Goal: Find contact information: Find contact information

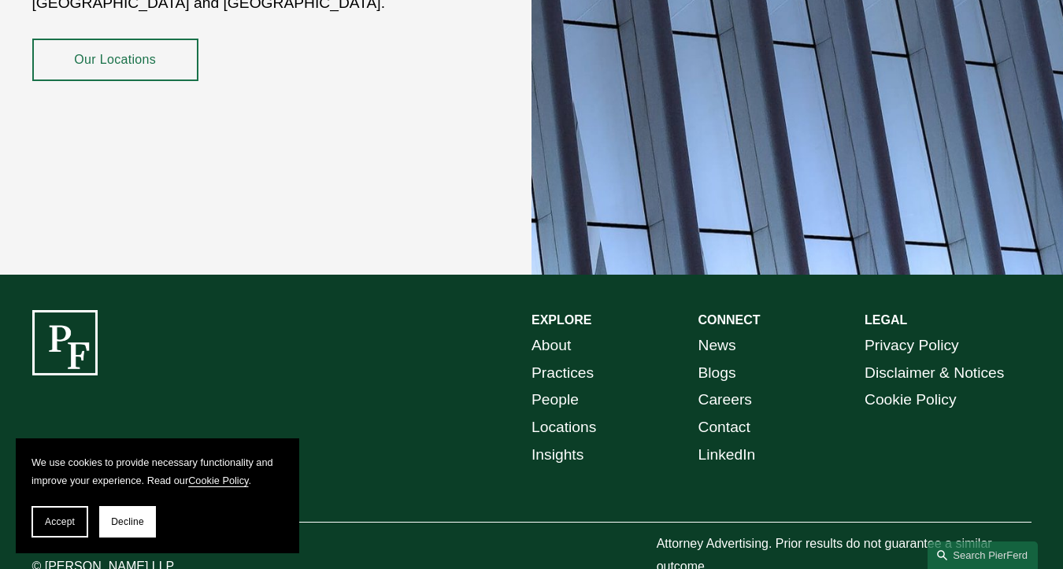
scroll to position [2738, 0]
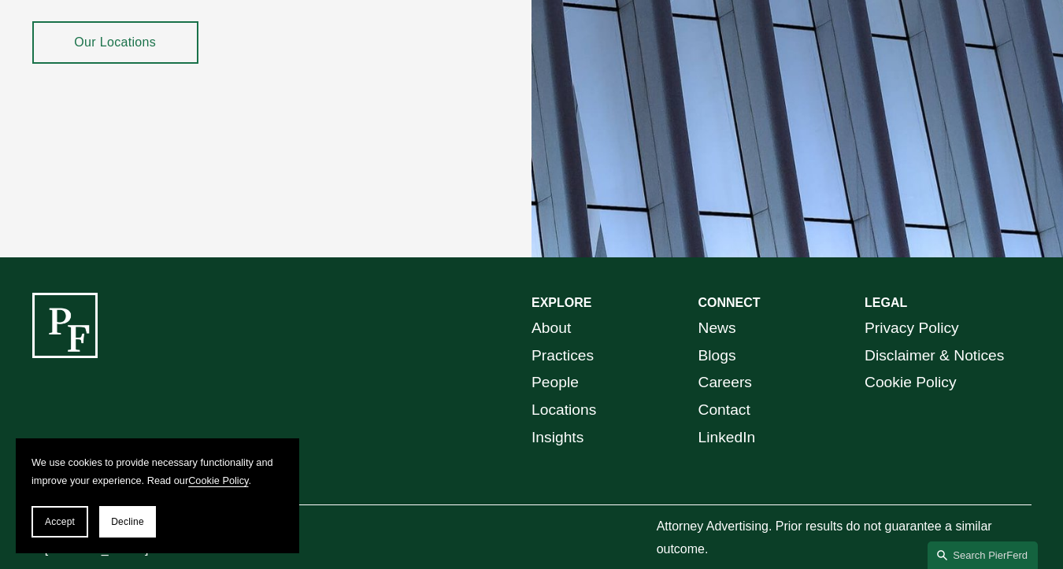
click at [561, 315] on link "About" at bounding box center [551, 329] width 39 height 28
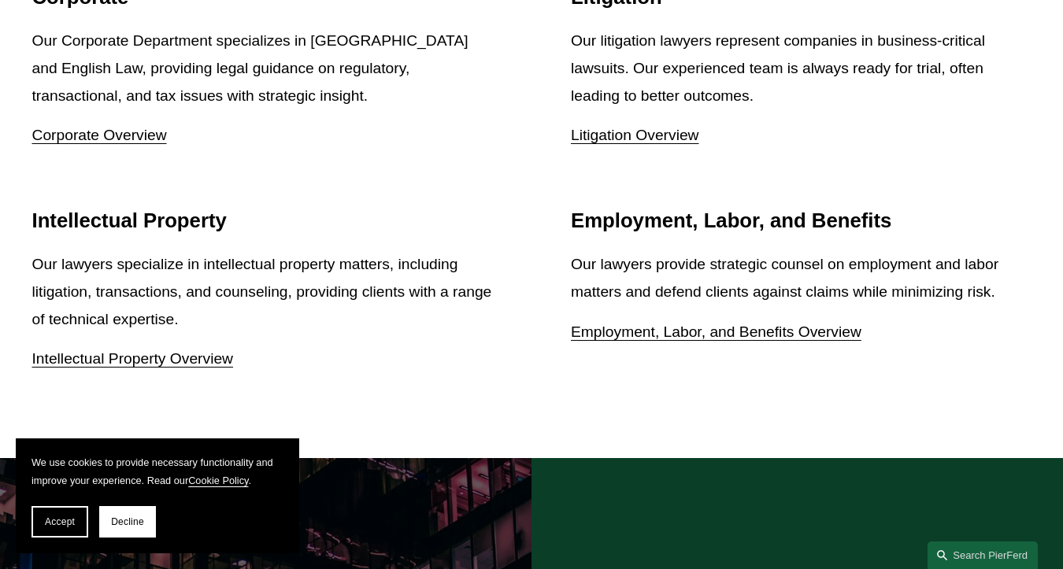
scroll to position [1992, 0]
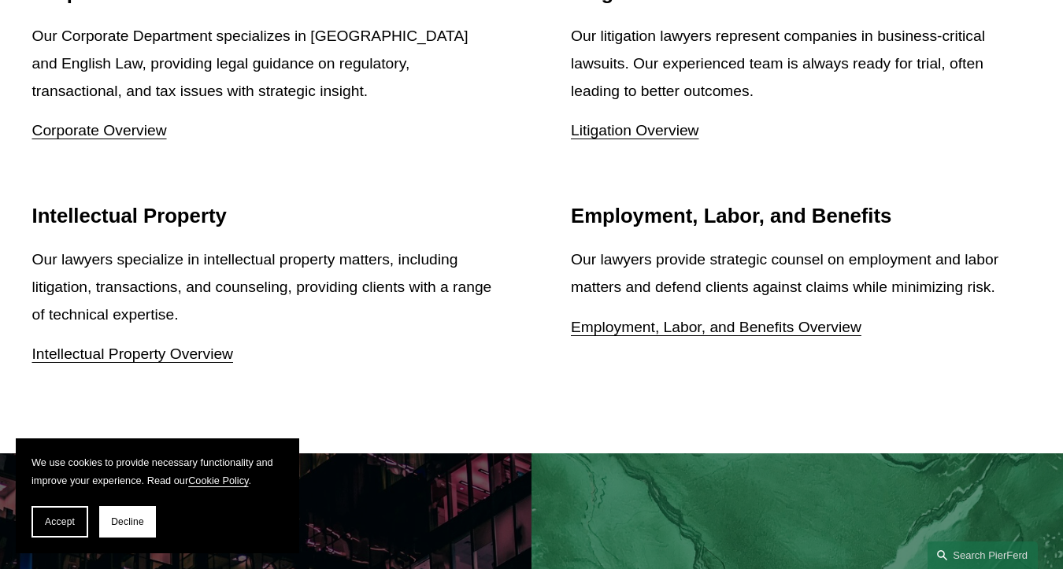
drag, startPoint x: 78, startPoint y: 510, endPoint x: 328, endPoint y: 431, distance: 262.6
click at [79, 510] on button "Accept" at bounding box center [60, 522] width 57 height 32
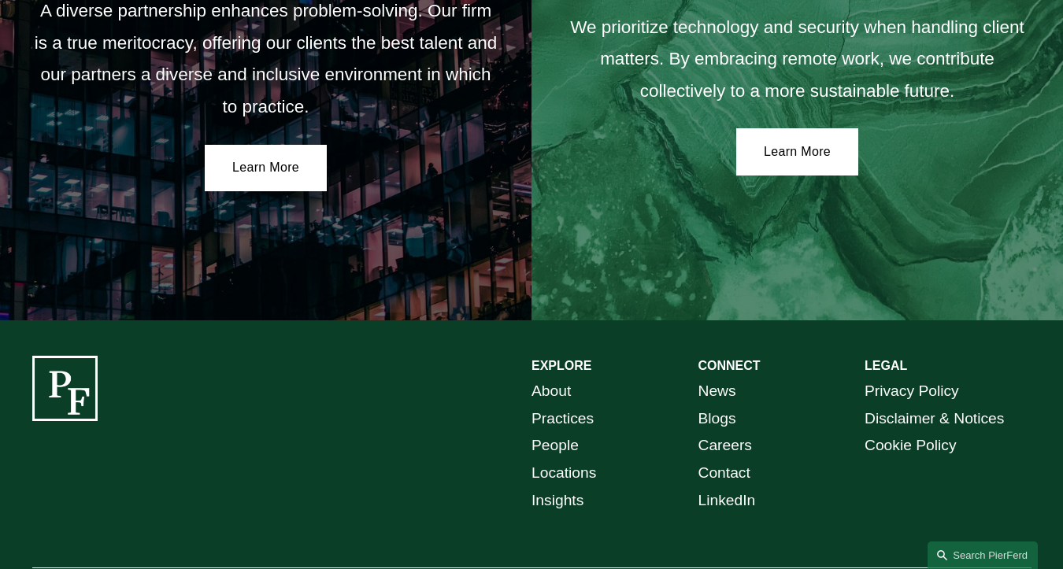
scroll to position [2721, 0]
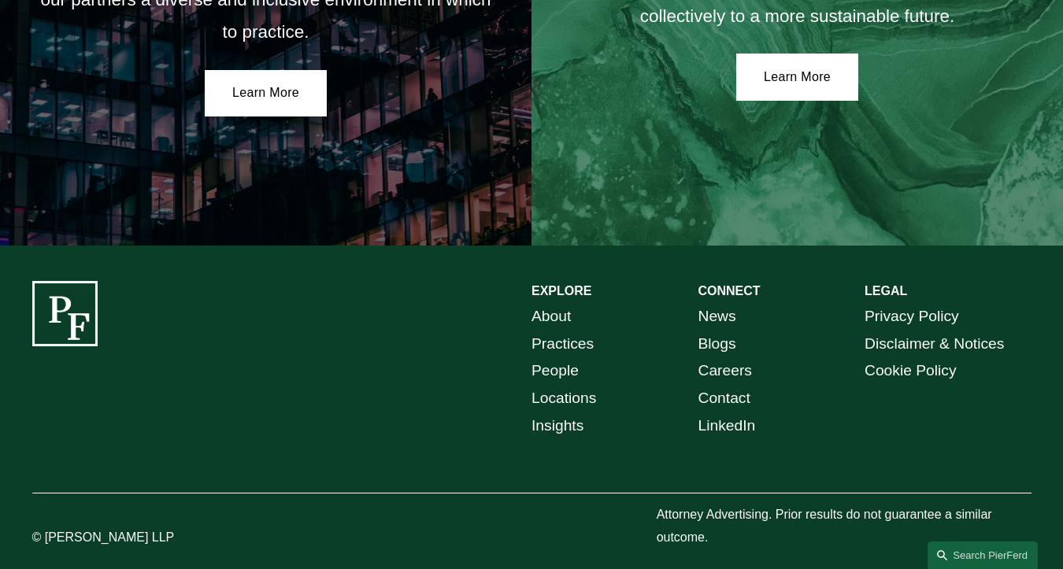
click at [728, 385] on link "Contact" at bounding box center [725, 399] width 52 height 28
